Goal: Task Accomplishment & Management: Complete application form

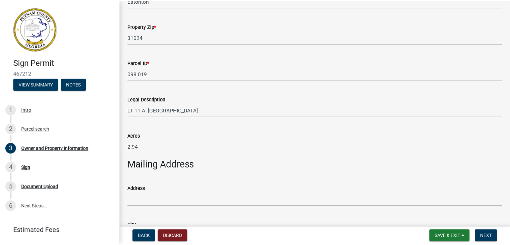
scroll to position [369, 0]
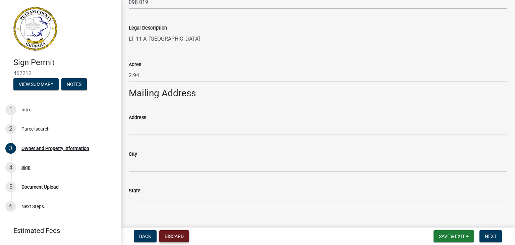
click at [173, 235] on button "Discard" at bounding box center [174, 236] width 30 height 12
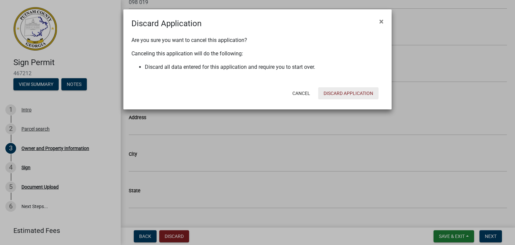
click at [332, 94] on button "Discard Application" at bounding box center [348, 93] width 60 height 12
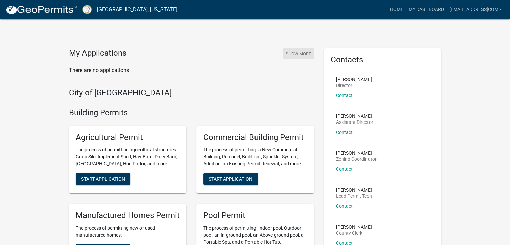
click at [298, 54] on button "Show More" at bounding box center [298, 53] width 31 height 11
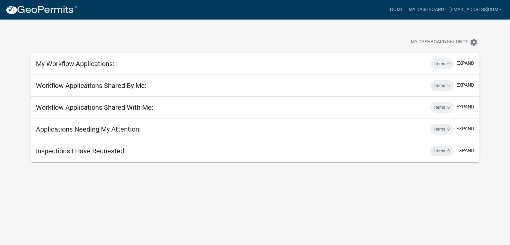
click at [140, 57] on div "My Workflow Applications: Items: 0 expand" at bounding box center [254, 64] width 449 height 22
click at [387, 9] on link "Home" at bounding box center [396, 9] width 19 height 13
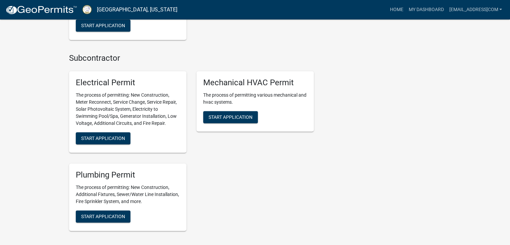
scroll to position [402, 0]
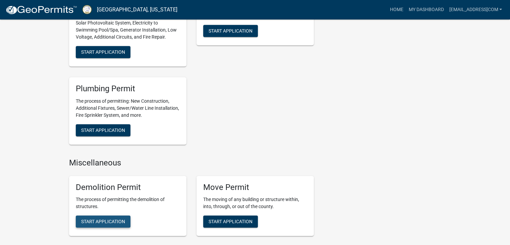
click at [96, 223] on span "Start Application" at bounding box center [103, 221] width 44 height 5
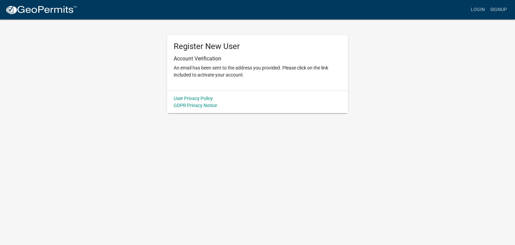
click at [53, 17] on nav "more_horiz Login Signup" at bounding box center [257, 9] width 515 height 19
click at [483, 11] on link "Login" at bounding box center [477, 9] width 19 height 13
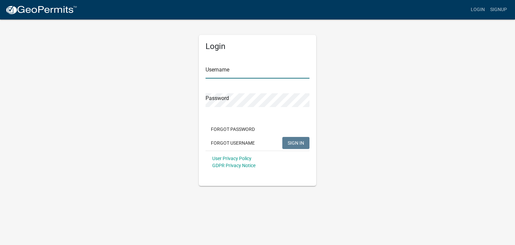
type input "[EMAIL_ADDRESS]com"
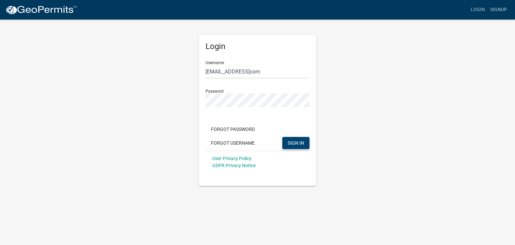
click at [287, 142] on button "SIGN IN" at bounding box center [295, 143] width 27 height 12
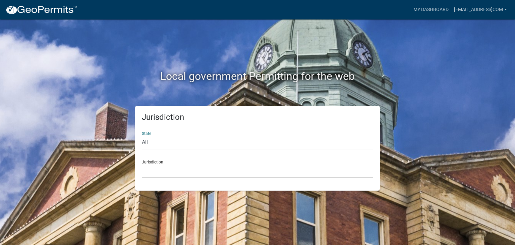
select select "[US_STATE]"
click at [152, 174] on select "Cook County, Georgia Crawford County, Georgia Gilmer County, Georgia Haralson C…" at bounding box center [257, 171] width 231 height 14
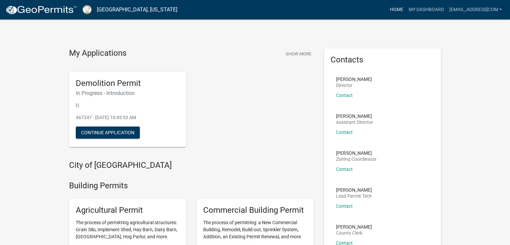
click at [387, 10] on link "Home" at bounding box center [396, 9] width 19 height 13
click at [406, 10] on link "My Dashboard" at bounding box center [426, 9] width 41 height 13
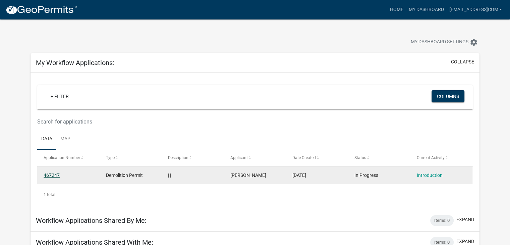
click at [51, 174] on link "467247" at bounding box center [52, 174] width 16 height 5
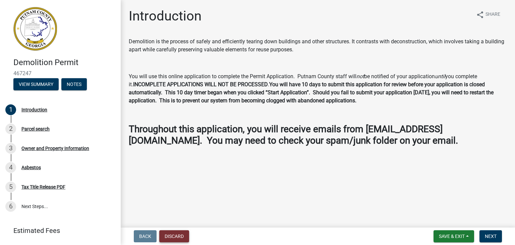
click at [176, 233] on button "Discard" at bounding box center [174, 236] width 30 height 12
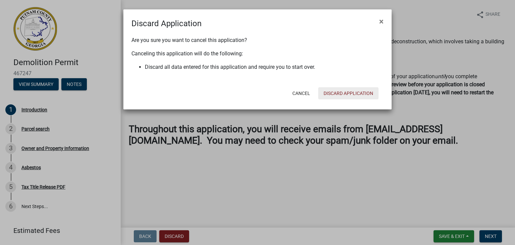
click at [342, 92] on button "Discard Application" at bounding box center [348, 93] width 60 height 12
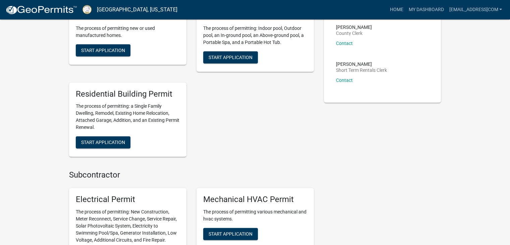
scroll to position [201, 0]
